Goal: Check status: Check status

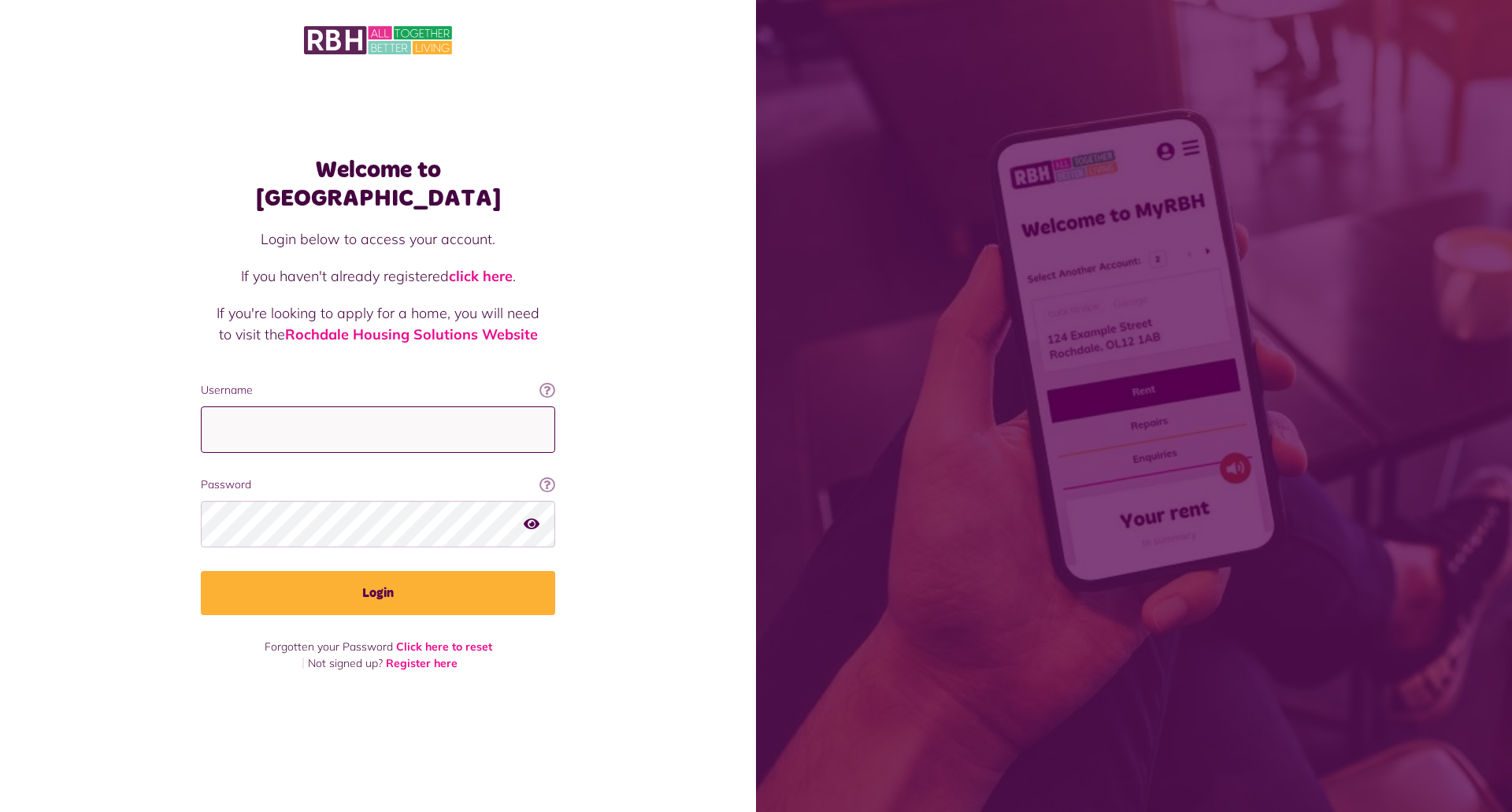
click at [335, 409] on input "Username" at bounding box center [378, 429] width 355 height 47
type input "**********"
click at [200, 571] on button "Login" at bounding box center [378, 593] width 355 height 44
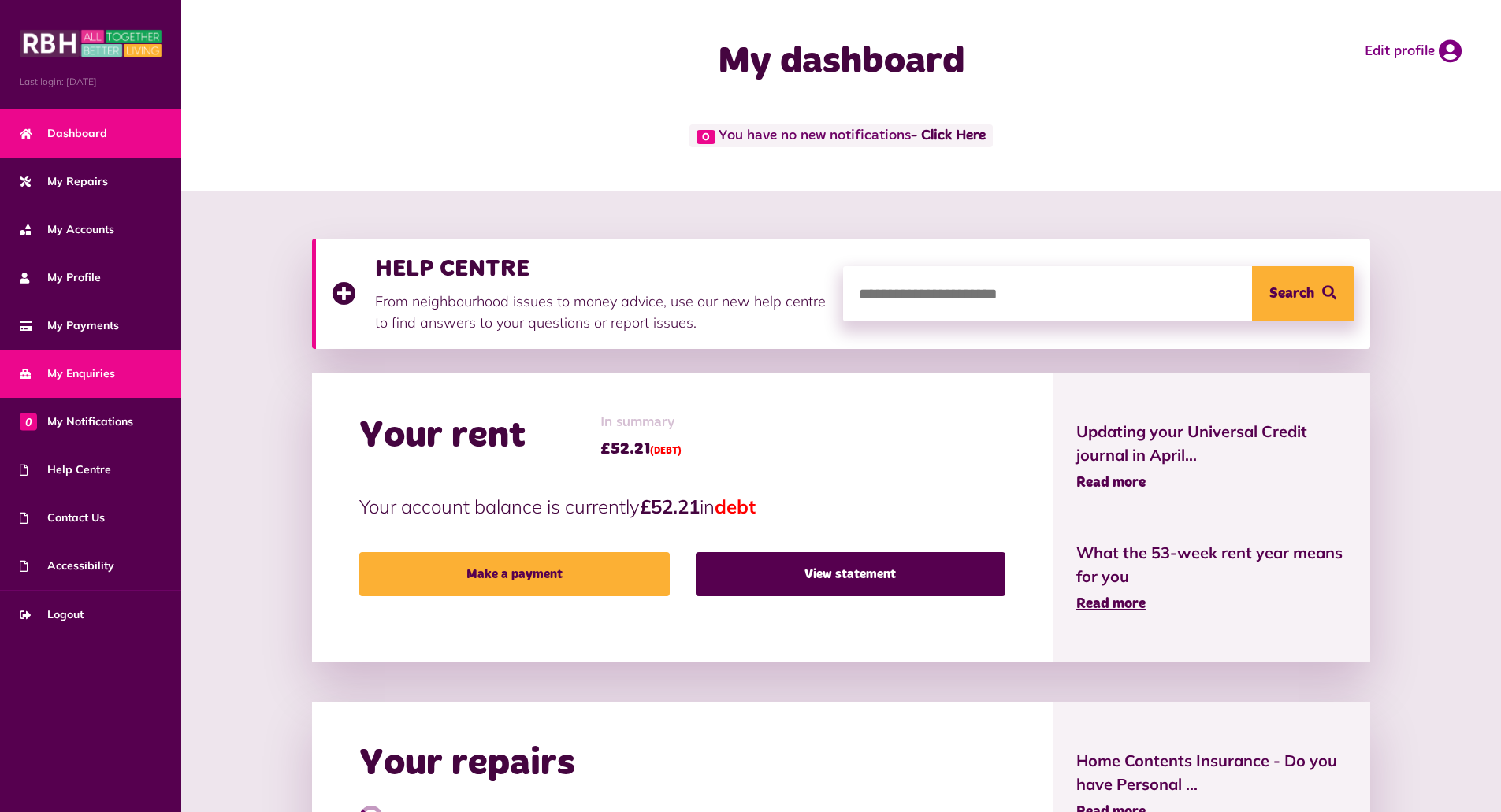
click at [86, 375] on span "My Enquiries" at bounding box center [67, 374] width 96 height 17
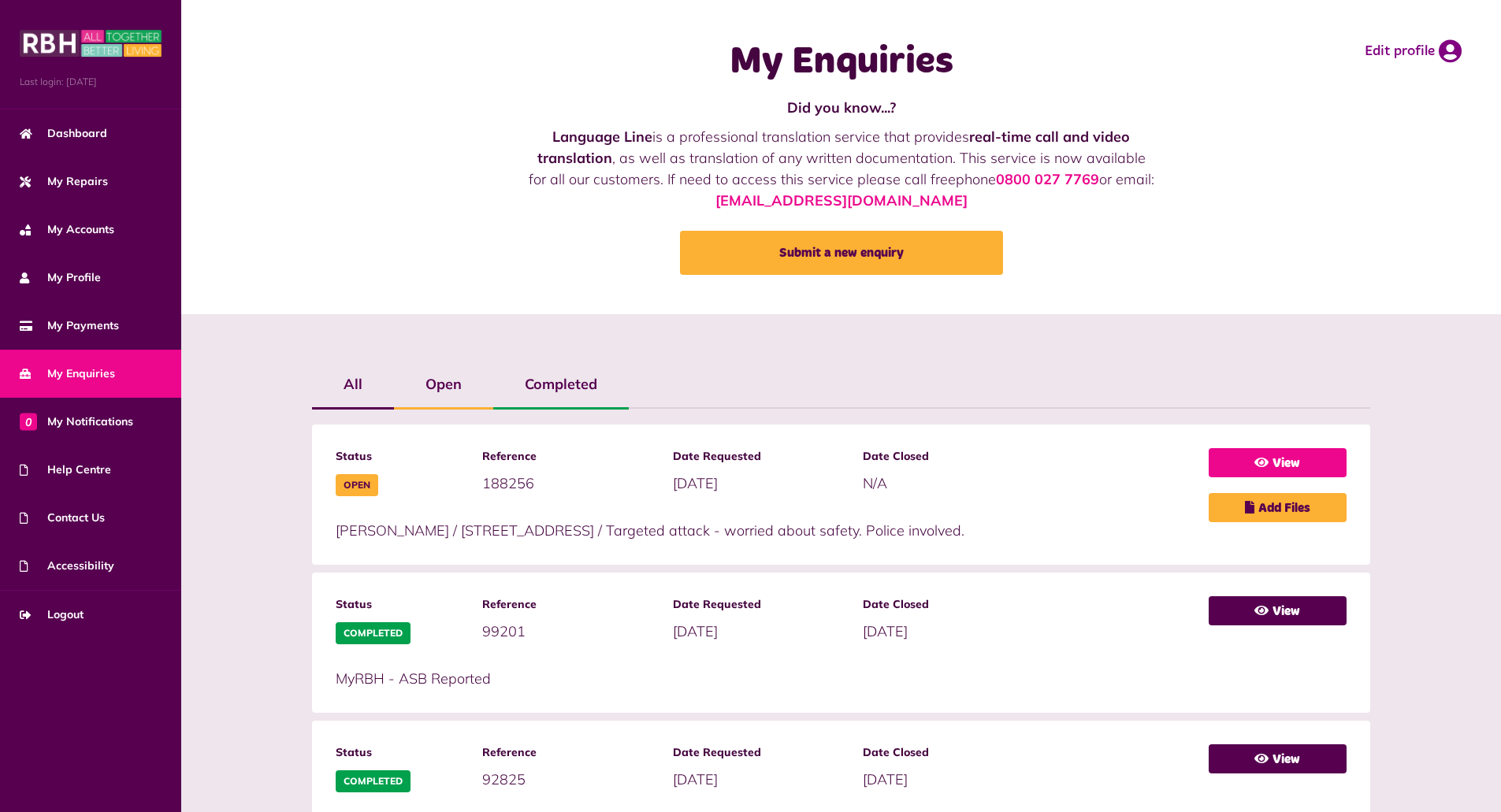
click at [1294, 453] on link "View" at bounding box center [1278, 463] width 138 height 29
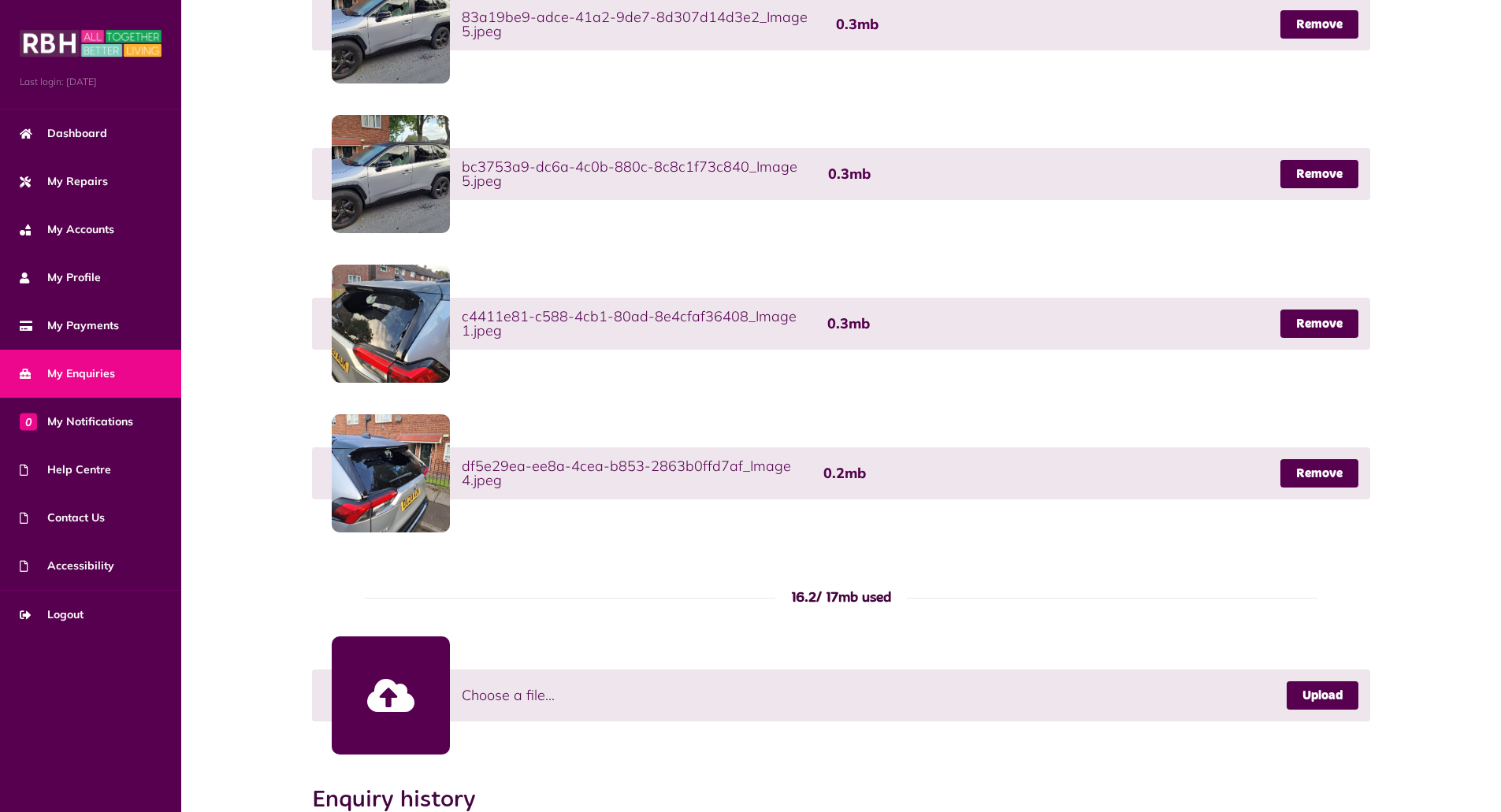
scroll to position [910, 0]
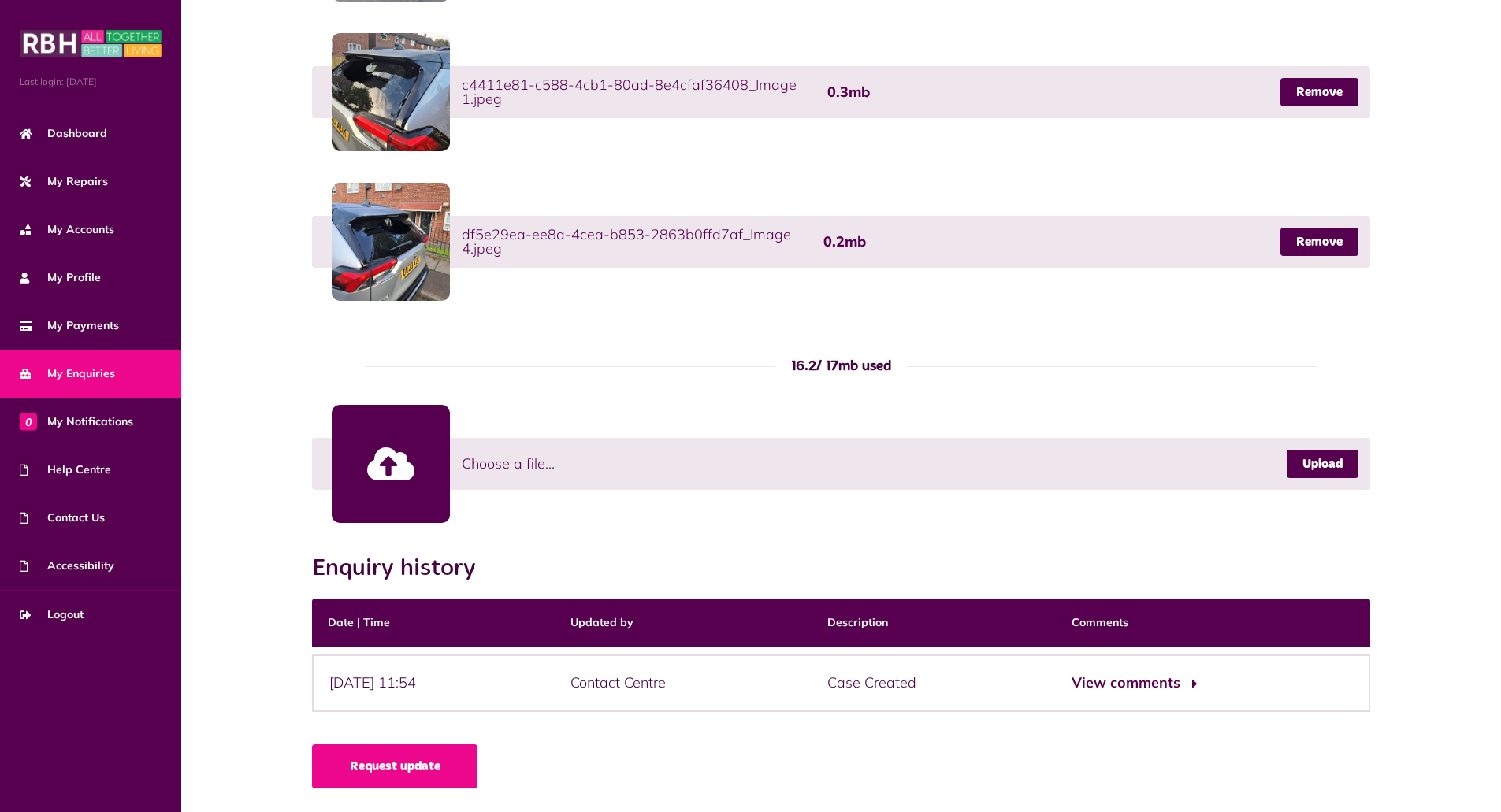
click at [1167, 690] on button "View comments" at bounding box center [1132, 683] width 122 height 23
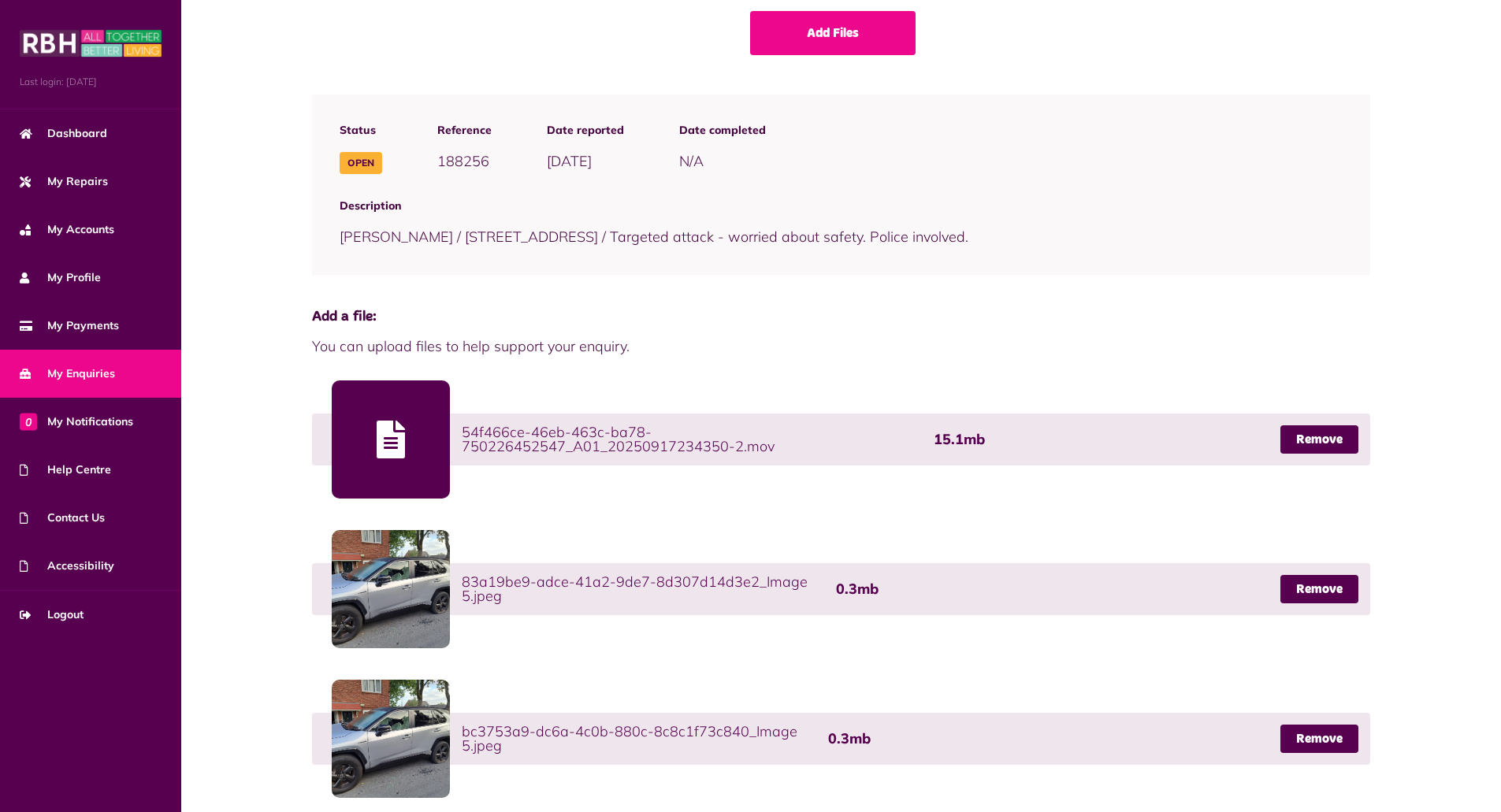
scroll to position [0, 0]
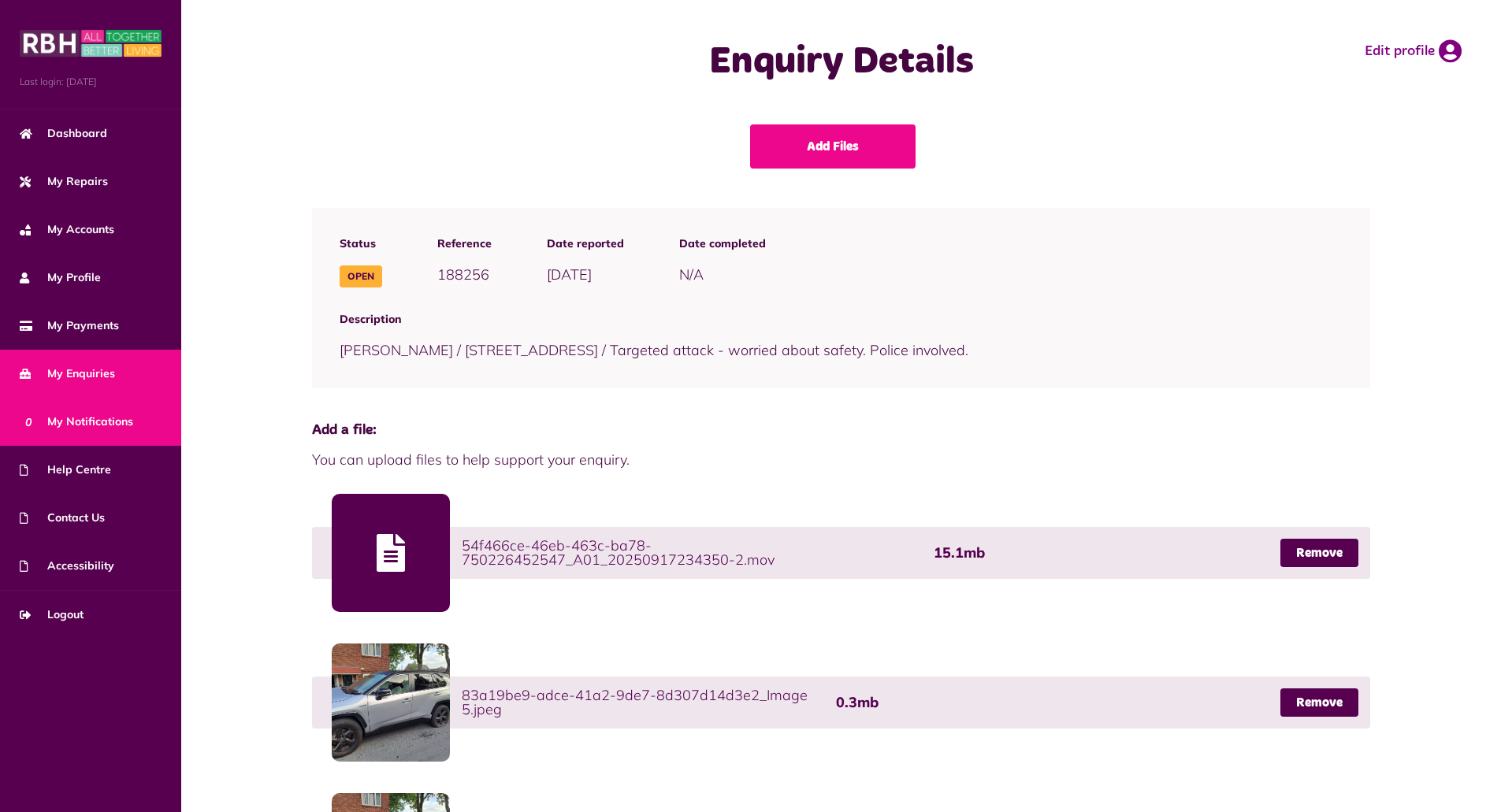
click at [83, 411] on link "0 My Notifications" at bounding box center [90, 422] width 181 height 48
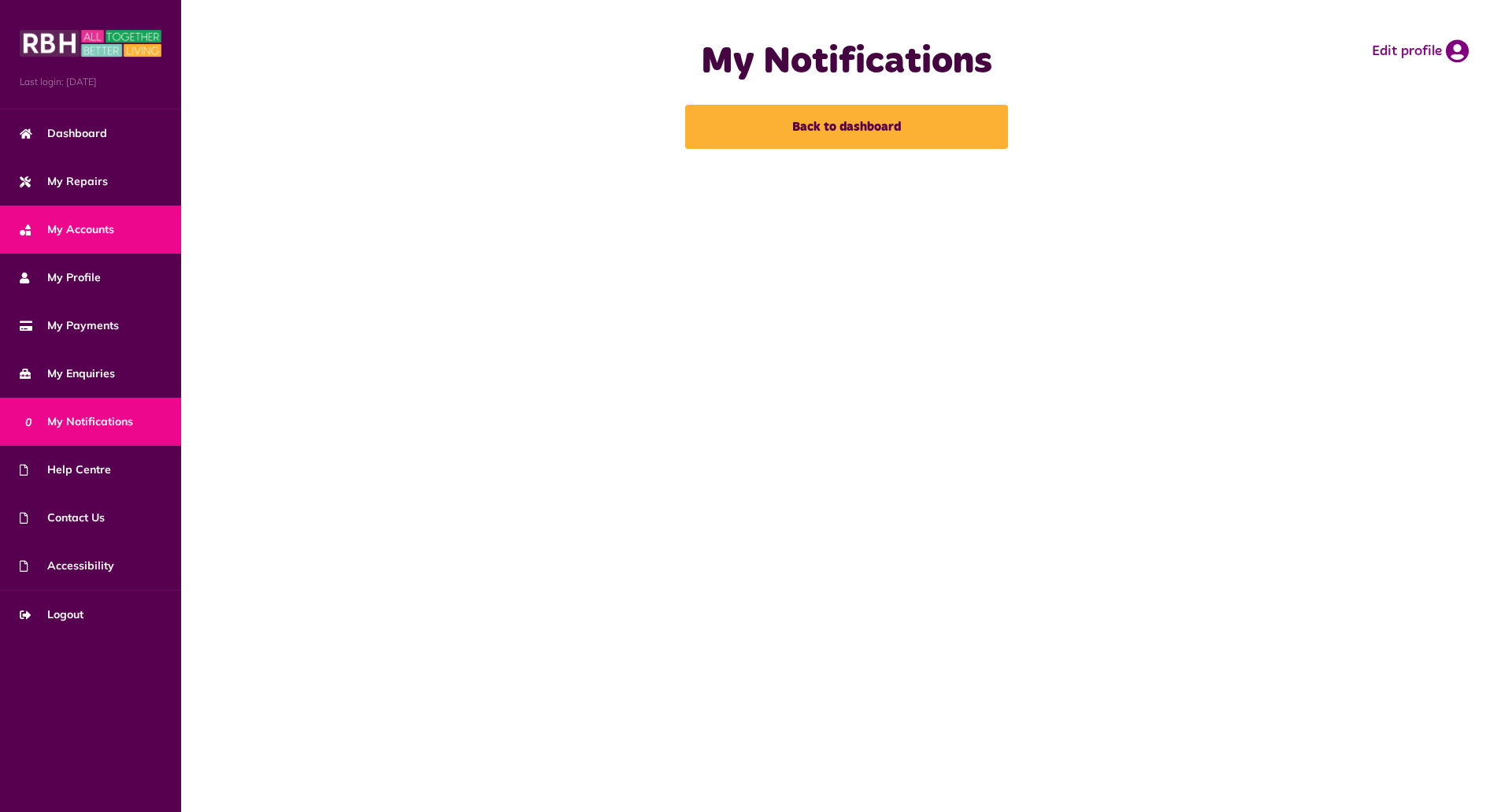
click at [81, 224] on span "My Accounts" at bounding box center [66, 230] width 95 height 17
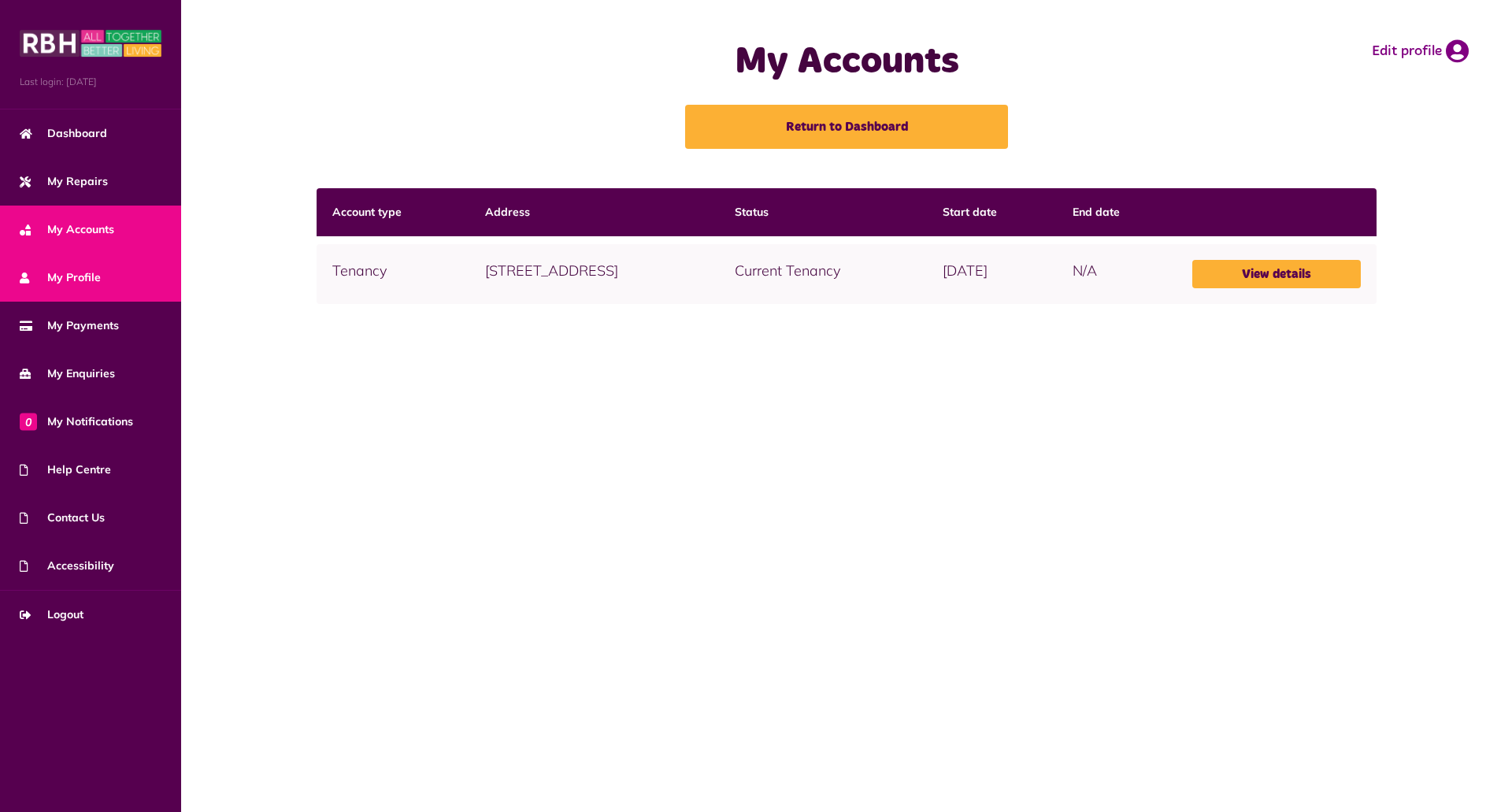
click at [84, 280] on span "My Profile" at bounding box center [60, 278] width 81 height 17
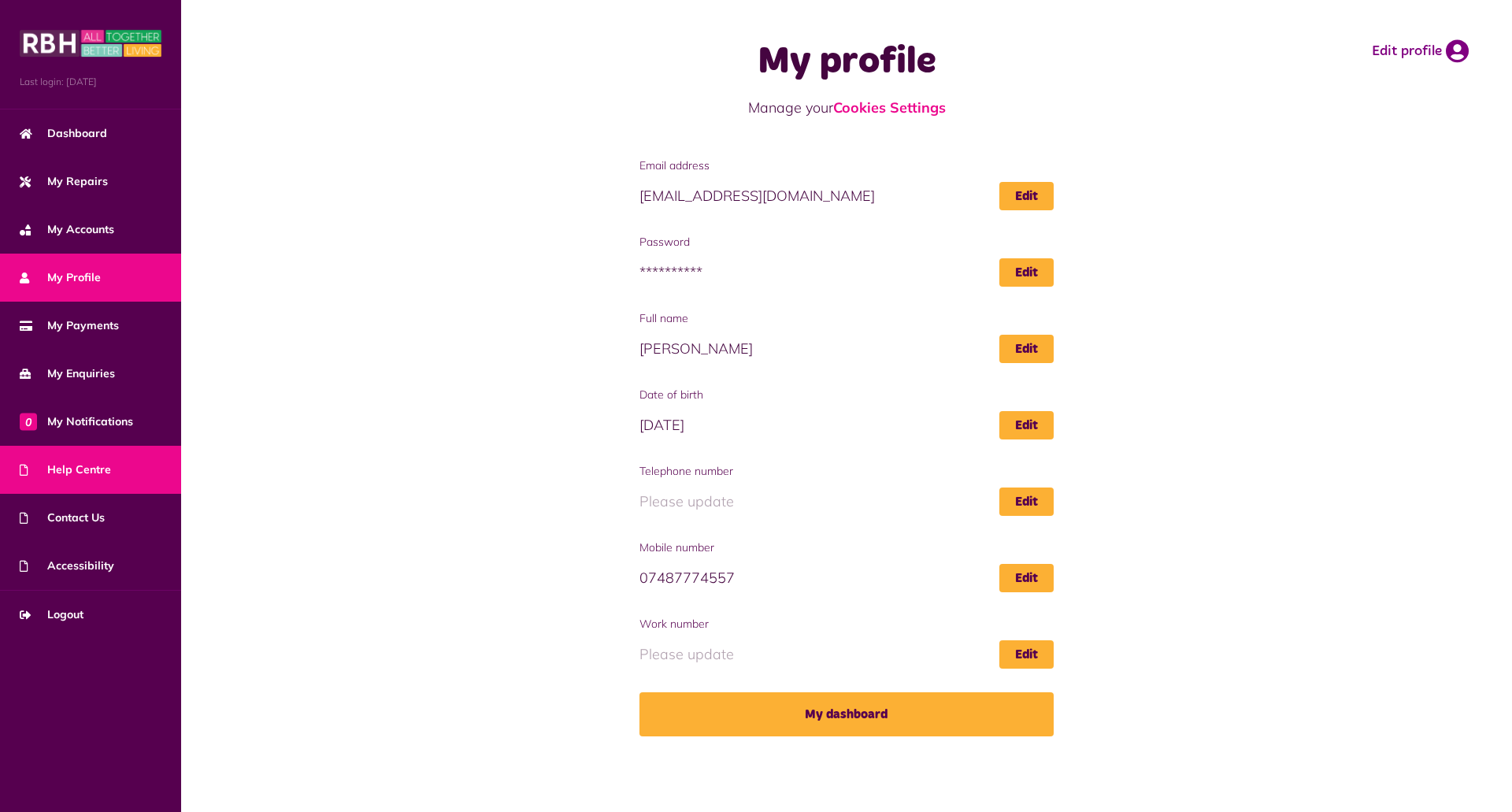
click at [92, 478] on span "Help Centre" at bounding box center [64, 470] width 91 height 17
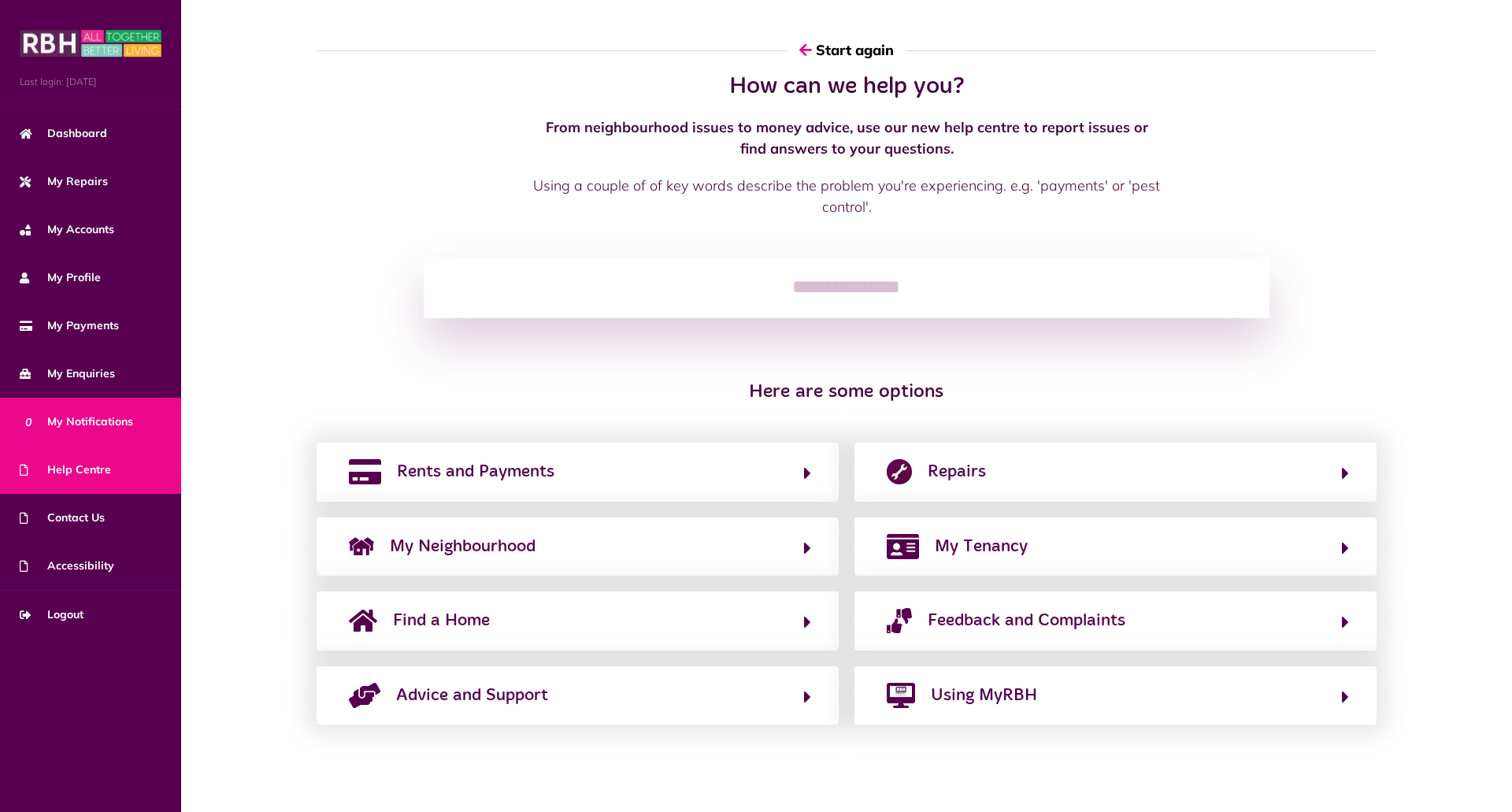
click at [86, 430] on span "0 My Notifications" at bounding box center [75, 422] width 113 height 17
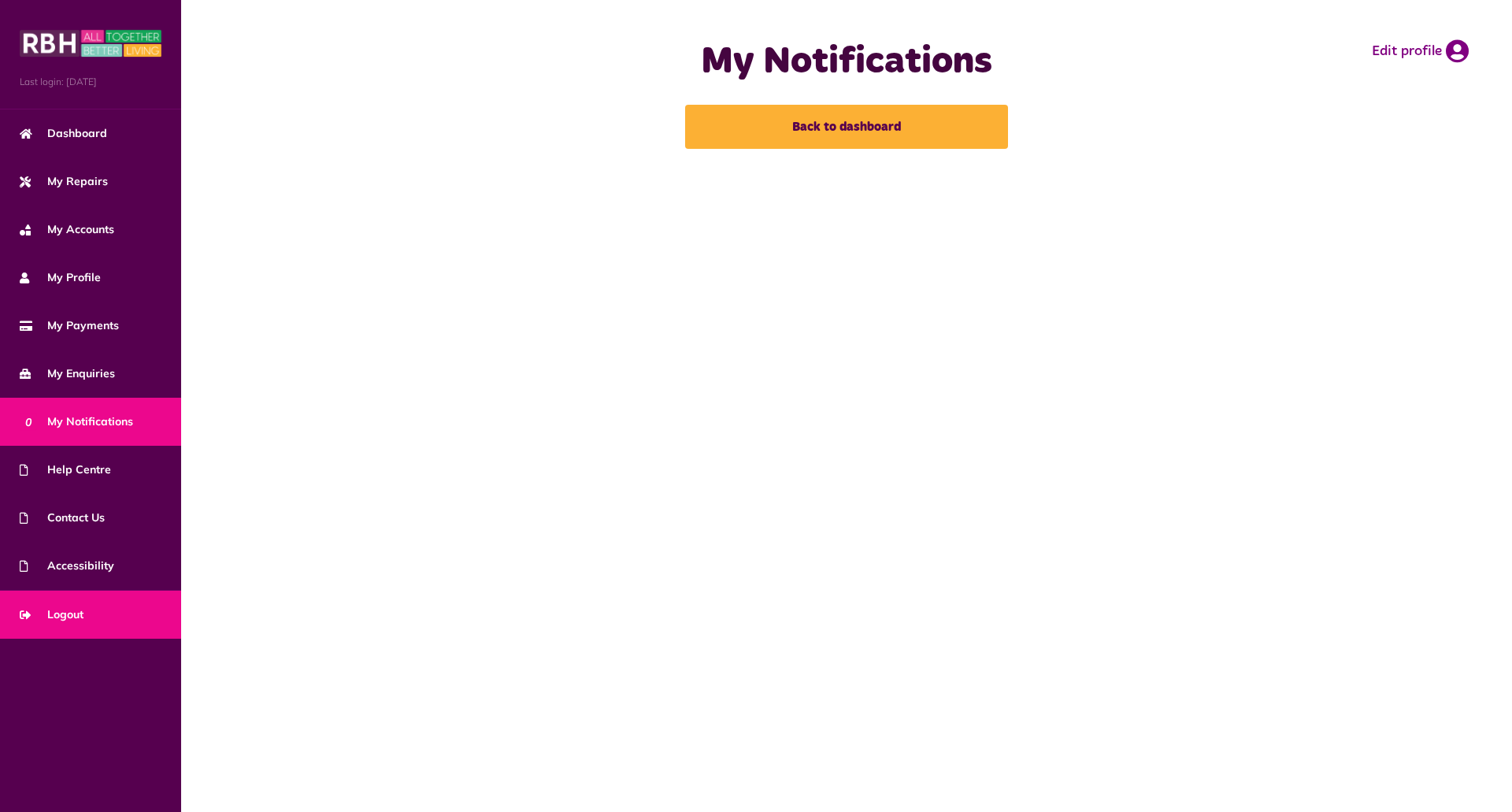
click at [74, 609] on span "Logout" at bounding box center [51, 615] width 63 height 17
